Goal: Communication & Community: Answer question/provide support

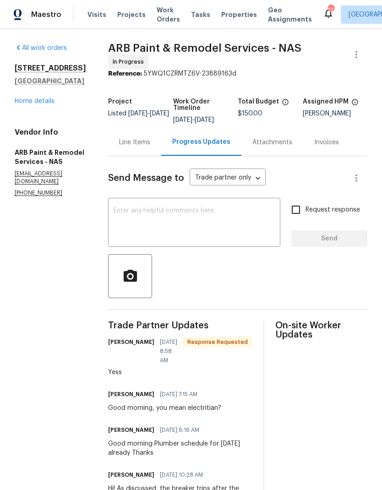
click at [164, 17] on span "Work Orders" at bounding box center [167, 14] width 23 height 18
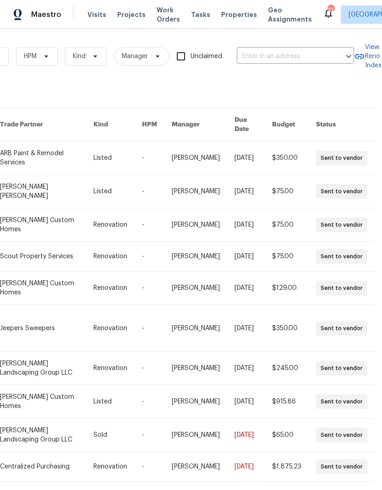
scroll to position [0, 151]
click at [272, 58] on input "text" at bounding box center [283, 56] width 92 height 14
type input "3215 wor"
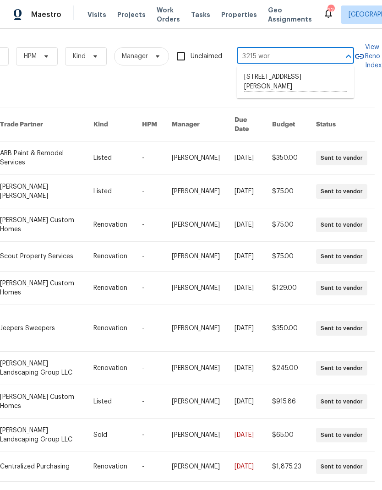
click at [254, 81] on li "[STREET_ADDRESS][PERSON_NAME]" at bounding box center [295, 82] width 117 height 25
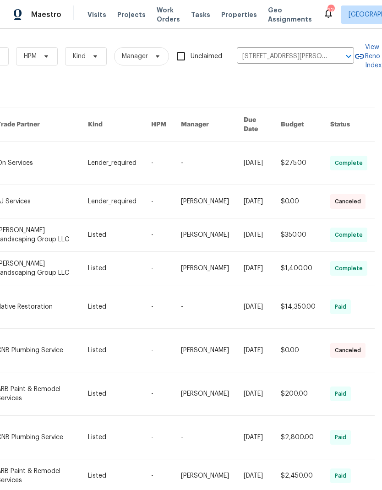
click at [27, 154] on link at bounding box center [42, 162] width 91 height 43
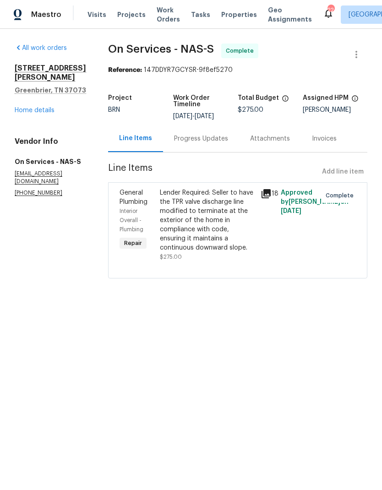
click at [32, 113] on link "Home details" at bounding box center [35, 110] width 40 height 6
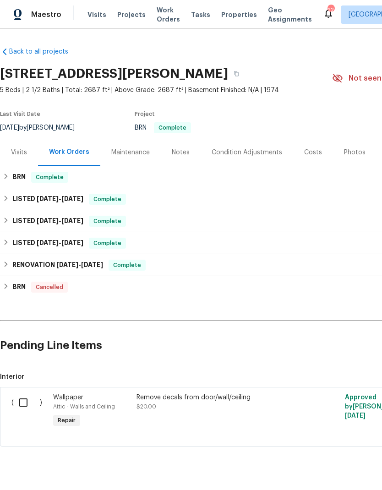
click at [121, 151] on div "Maintenance" at bounding box center [130, 152] width 38 height 9
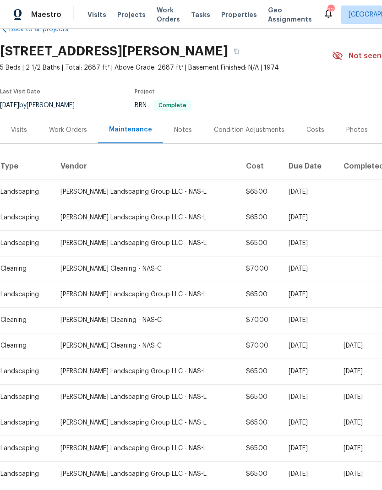
scroll to position [22, 0]
copy div "[PERSON_NAME] Cleaning"
click at [161, 16] on span "Work Orders" at bounding box center [167, 14] width 23 height 18
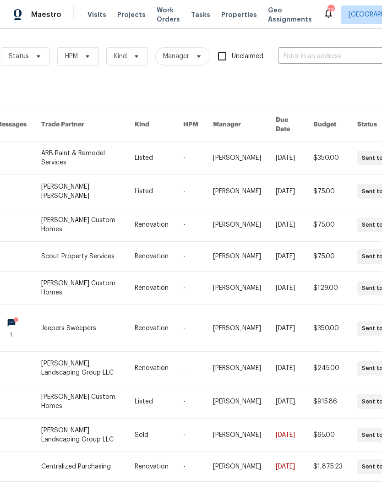
scroll to position [0, 112]
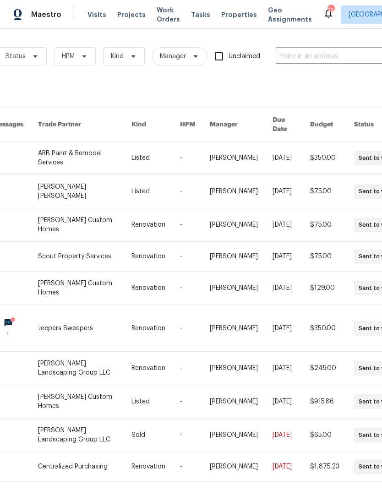
click at [305, 59] on input "text" at bounding box center [321, 56] width 92 height 14
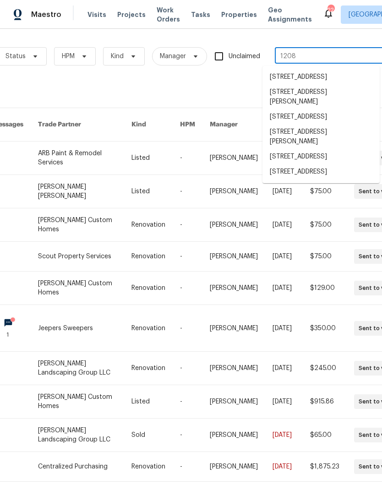
type input "1208 l"
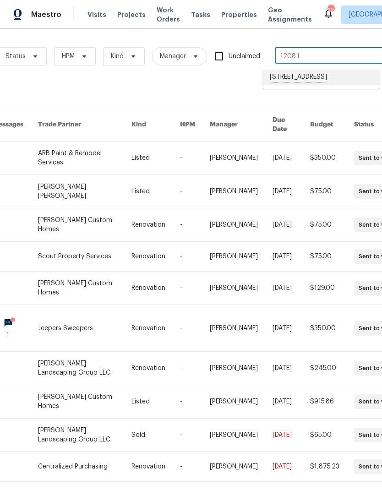
click at [288, 77] on li "[STREET_ADDRESS]" at bounding box center [320, 78] width 117 height 16
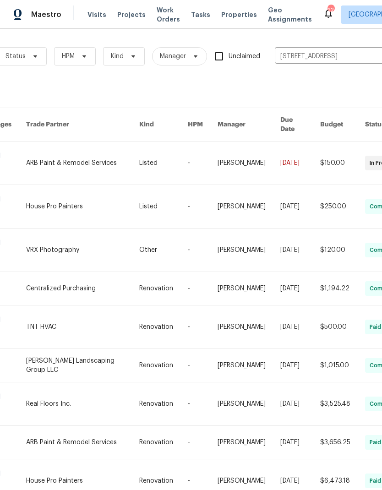
click at [55, 150] on link at bounding box center [82, 162] width 113 height 43
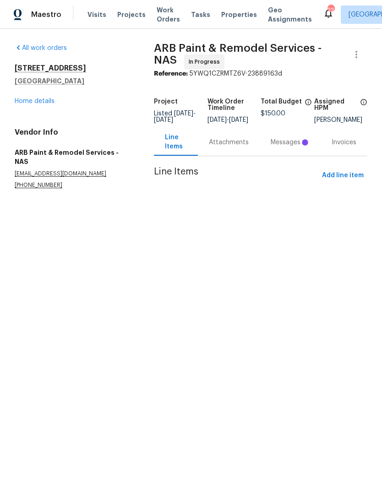
click at [288, 144] on div "Messages" at bounding box center [289, 142] width 39 height 9
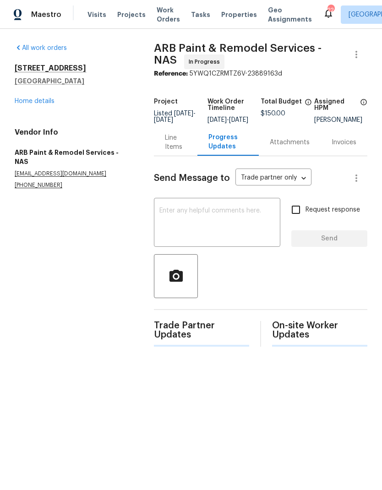
click at [171, 225] on textarea at bounding box center [216, 223] width 115 height 32
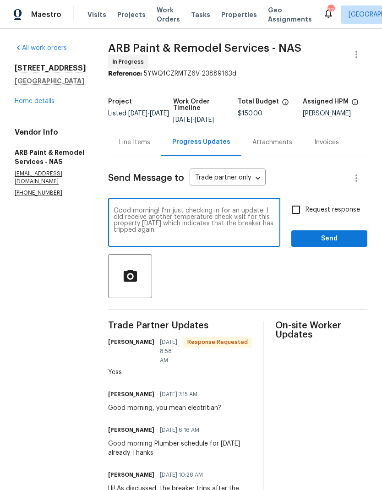
type textarea "Good morning! I'm just checking in for an update. I did receive another tempera…"
click at [277, 268] on div at bounding box center [237, 276] width 259 height 44
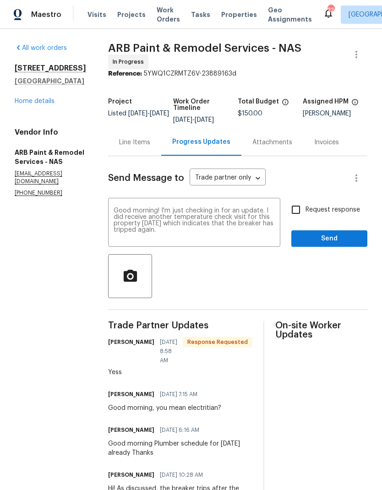
click at [300, 204] on input "Request response" at bounding box center [295, 209] width 19 height 19
checkbox input "true"
click at [310, 233] on span "Send" at bounding box center [328, 238] width 61 height 11
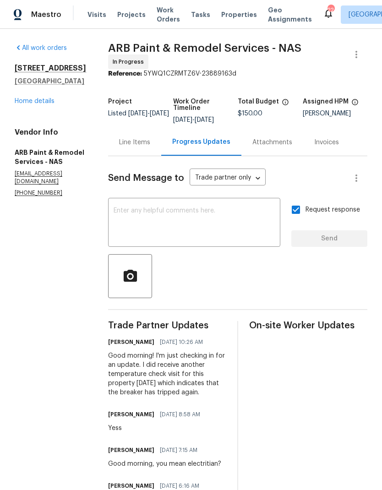
click at [119, 143] on div "Line Items" at bounding box center [134, 142] width 31 height 9
